Goal: Navigation & Orientation: Understand site structure

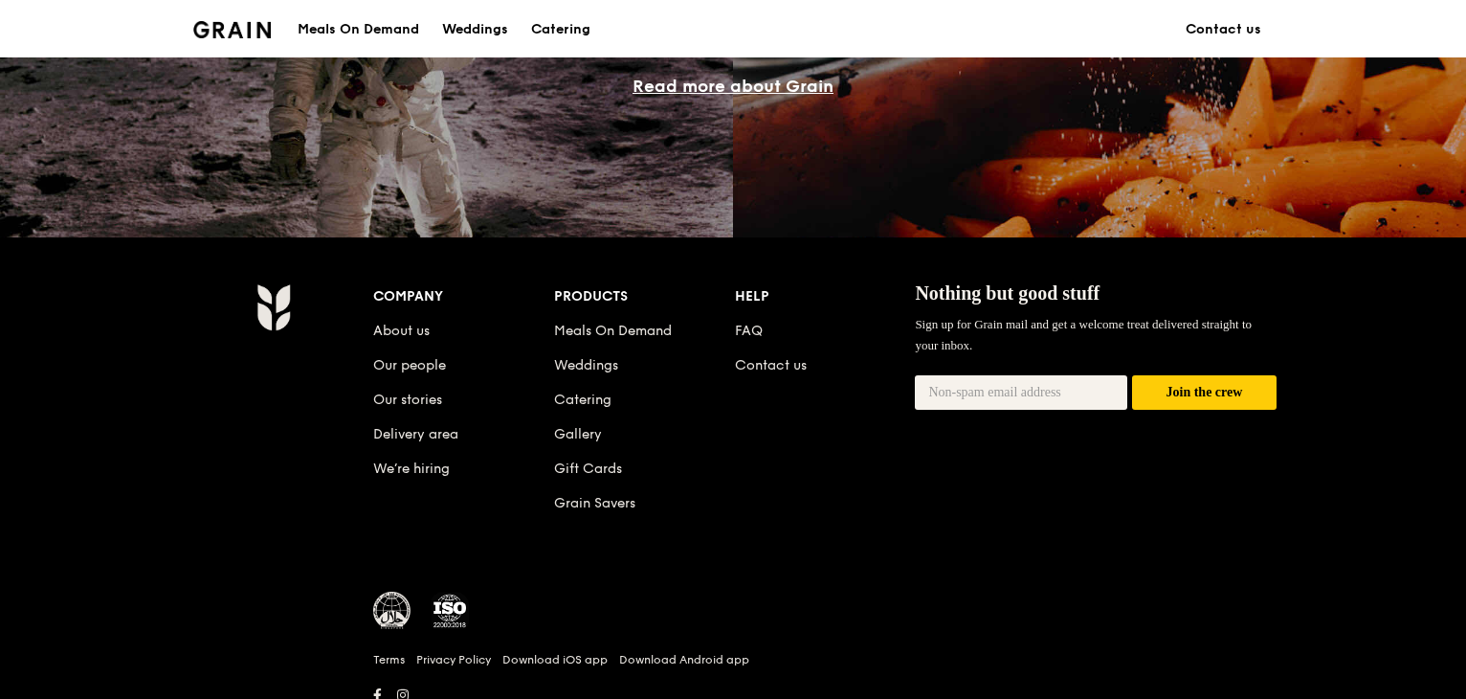
scroll to position [1873, 0]
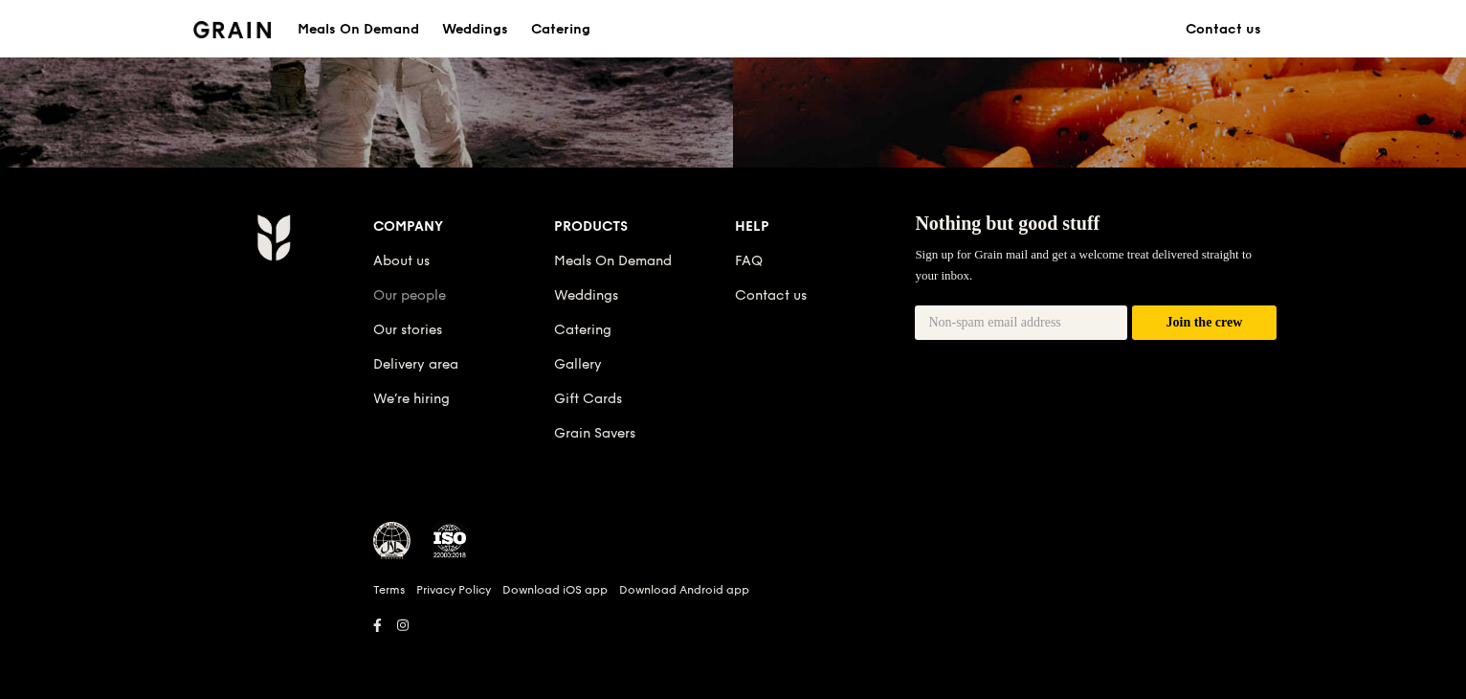
click at [434, 299] on link "Our people" at bounding box center [409, 295] width 73 height 16
click at [433, 319] on li "Our stories" at bounding box center [463, 326] width 181 height 34
click at [434, 328] on link "Our stories" at bounding box center [407, 330] width 69 height 16
click at [421, 254] on link "About us" at bounding box center [401, 261] width 56 height 16
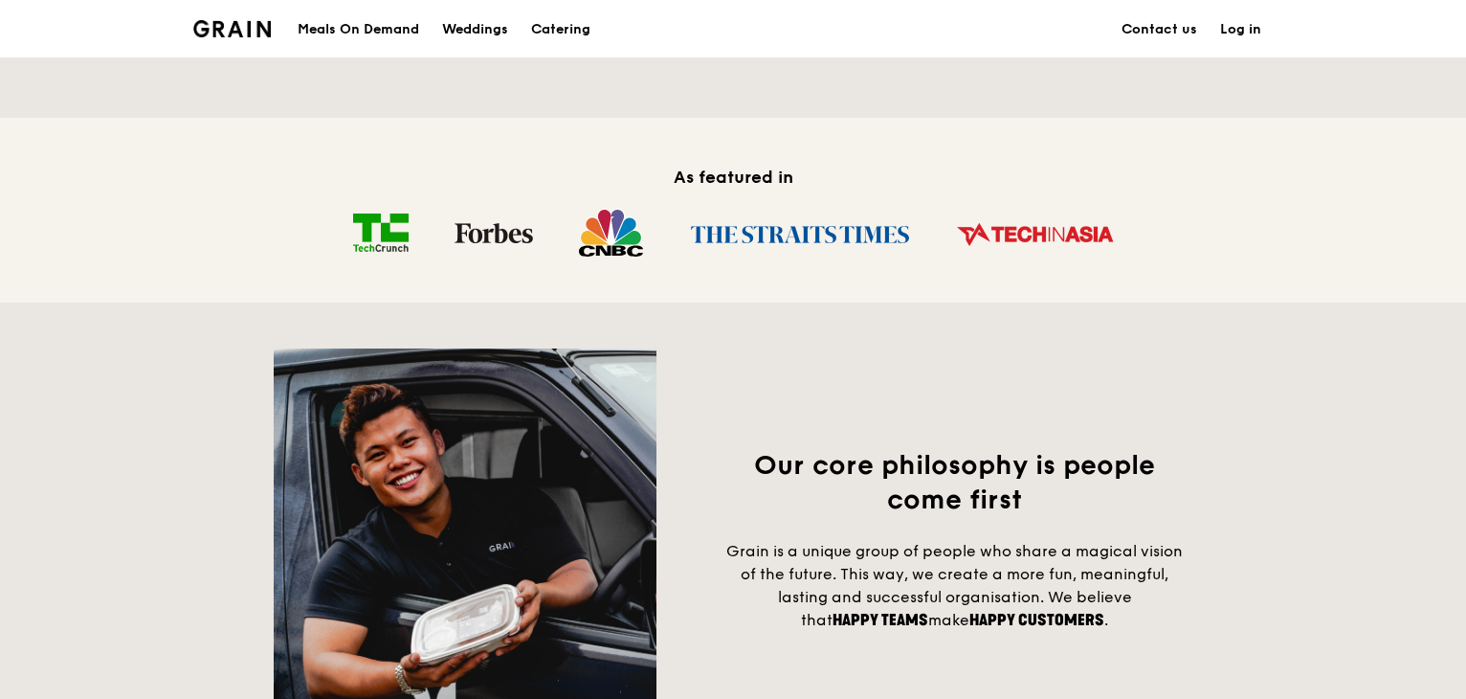
scroll to position [1340, 0]
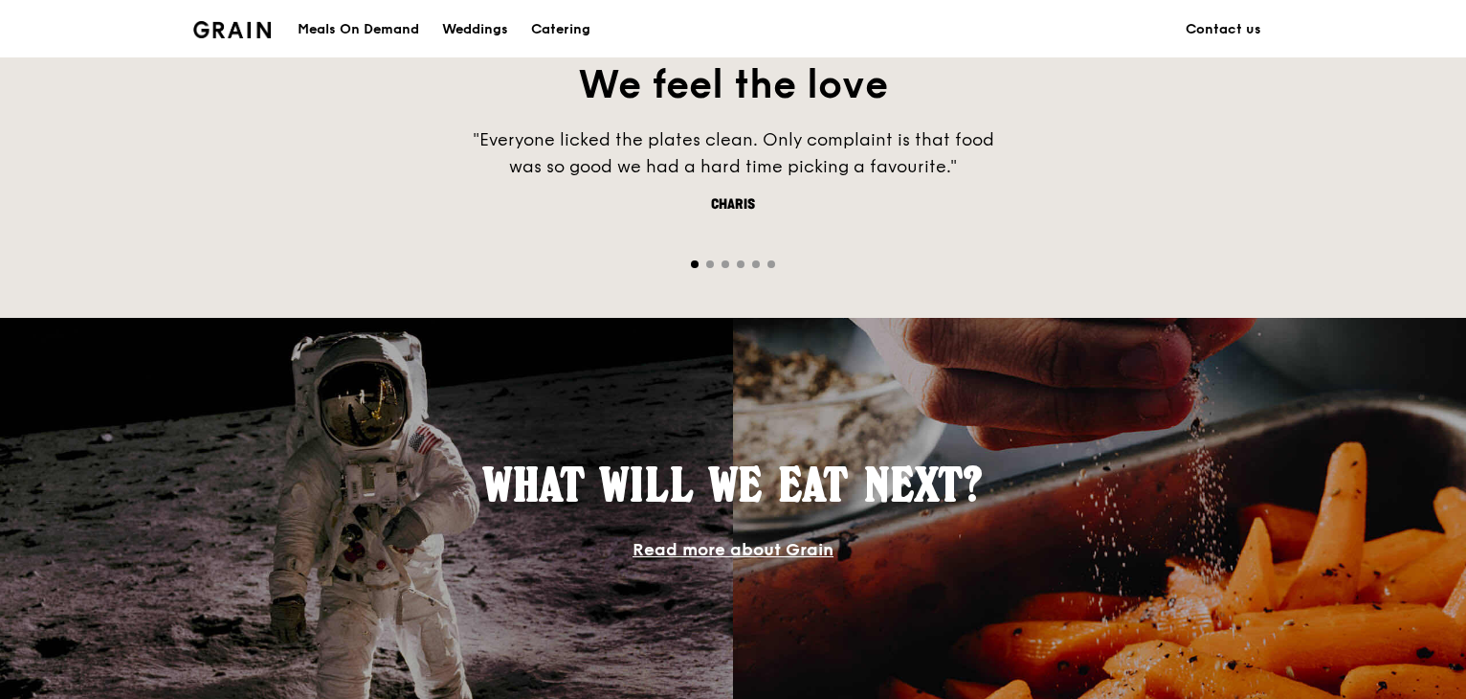
scroll to position [1822, 0]
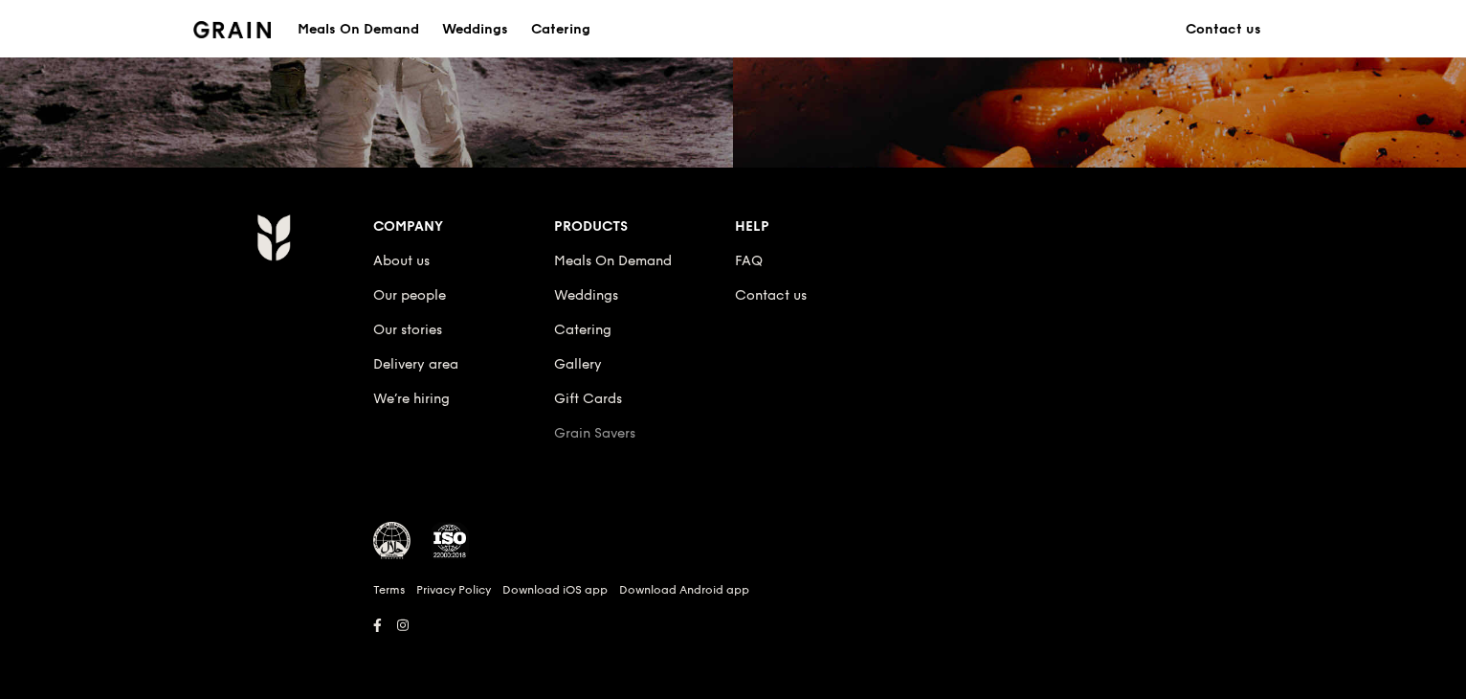
click at [608, 434] on link "Grain Savers" at bounding box center [594, 433] width 81 height 16
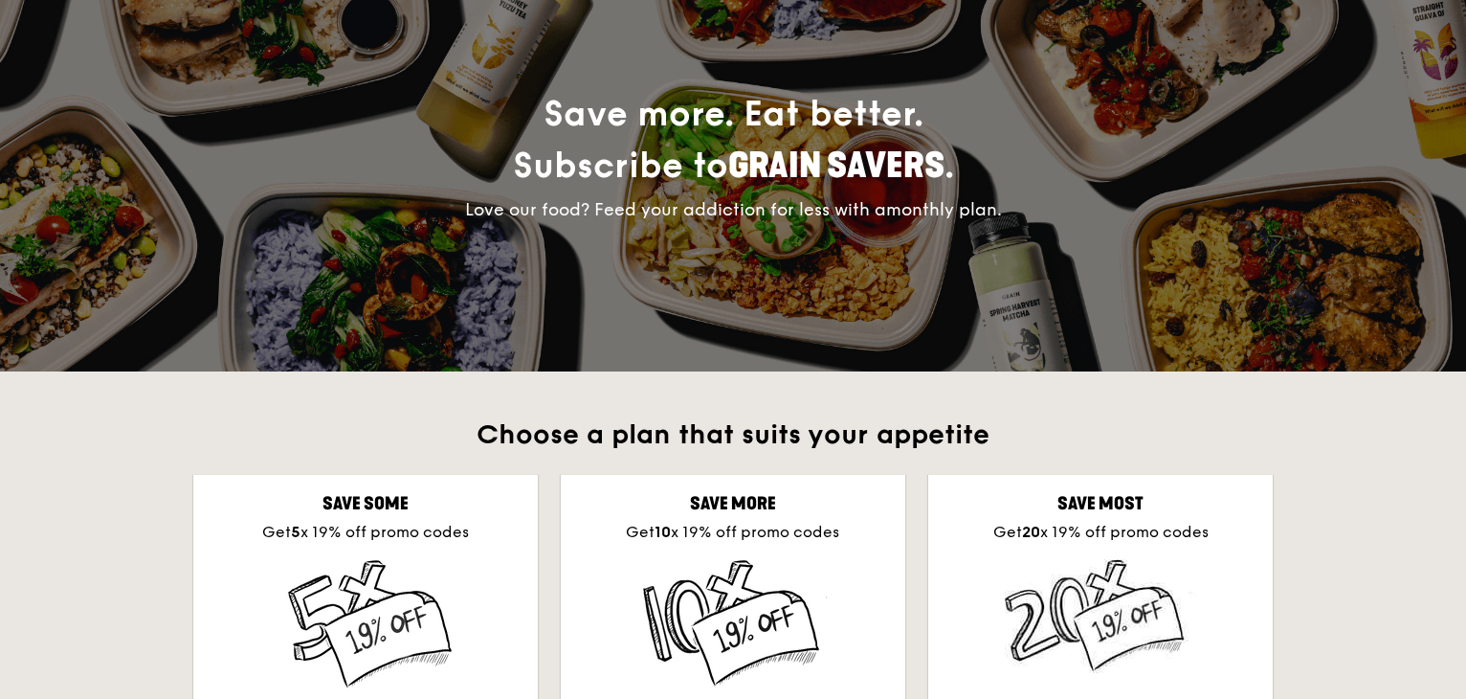
scroll to position [383, 0]
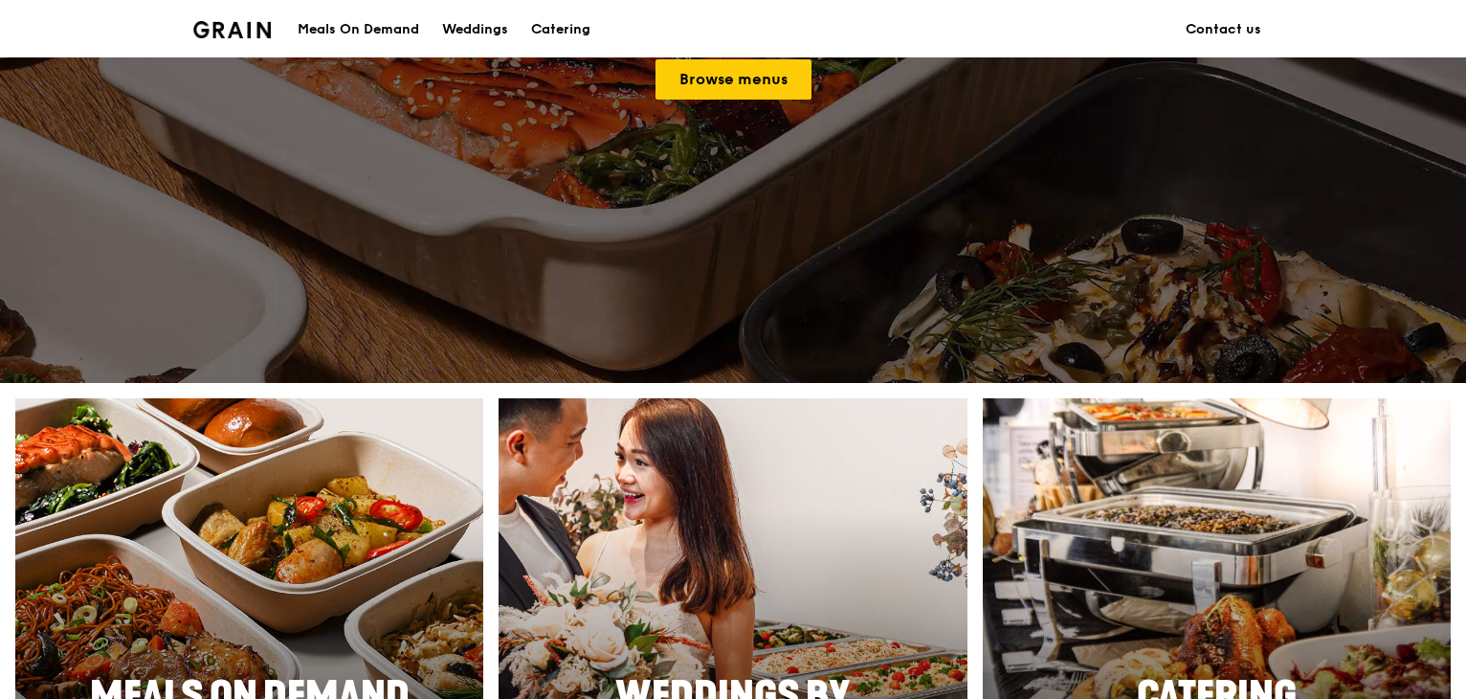
scroll to position [1822, 0]
